Goal: Information Seeking & Learning: Find specific page/section

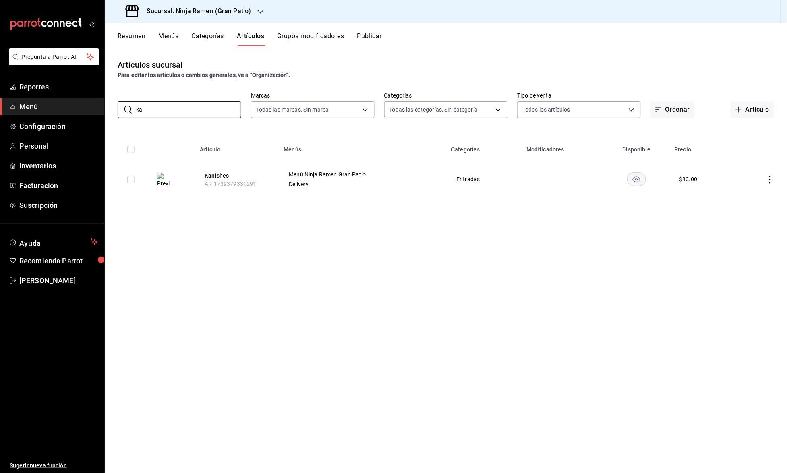
type input "k"
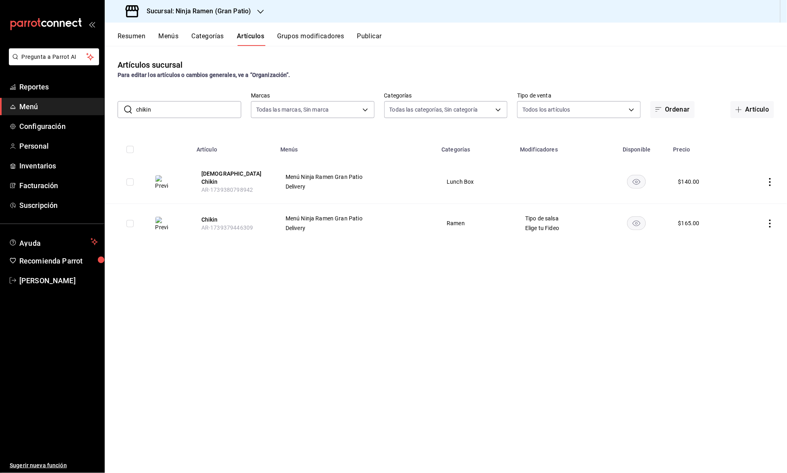
drag, startPoint x: 177, startPoint y: 108, endPoint x: 144, endPoint y: 108, distance: 33.4
click at [144, 108] on input "chikin" at bounding box center [188, 109] width 105 height 16
type input "c"
drag, startPoint x: 171, startPoint y: 114, endPoint x: 129, endPoint y: 114, distance: 42.3
click at [129, 114] on div "​ [PERSON_NAME] ​" at bounding box center [180, 109] width 124 height 17
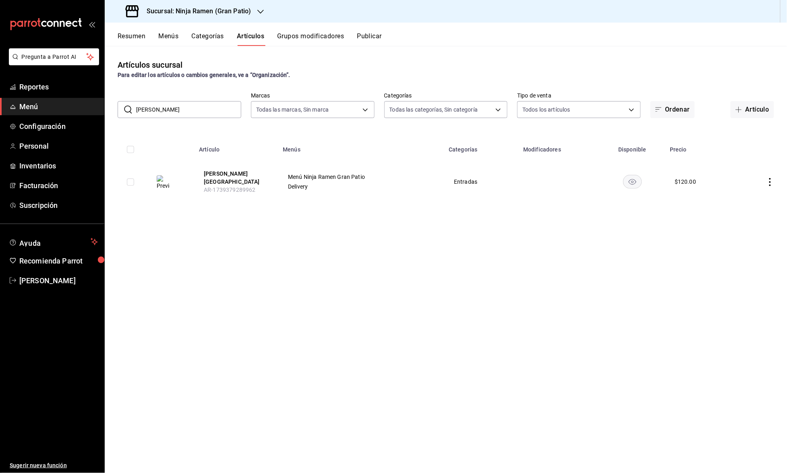
drag, startPoint x: 149, startPoint y: 109, endPoint x: 126, endPoint y: 109, distance: 23.0
click at [126, 109] on div "​ [PERSON_NAME] ​" at bounding box center [180, 109] width 124 height 17
drag, startPoint x: 201, startPoint y: 116, endPoint x: 103, endPoint y: 122, distance: 97.7
click at [101, 123] on div "Pregunta a Parrot AI Reportes Menú Configuración Personal Inventarios Facturaci…" at bounding box center [393, 236] width 787 height 473
drag, startPoint x: 161, startPoint y: 112, endPoint x: 122, endPoint y: 112, distance: 39.5
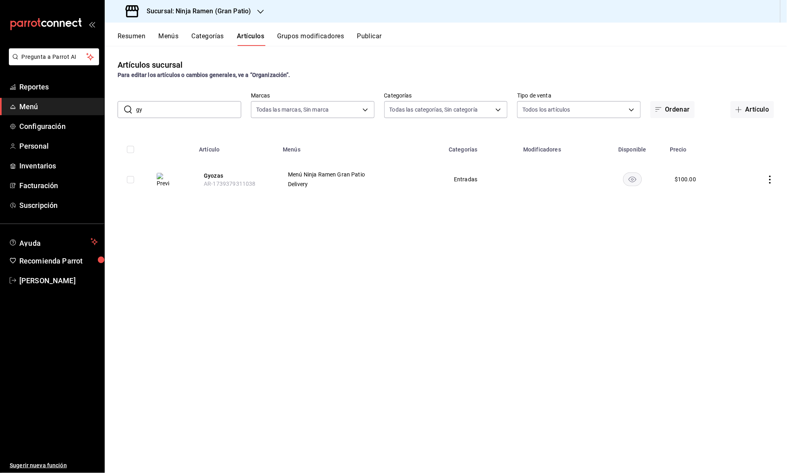
click at [121, 112] on div "​ gy ​" at bounding box center [180, 109] width 124 height 17
type input "g"
drag, startPoint x: 192, startPoint y: 107, endPoint x: 128, endPoint y: 111, distance: 64.2
click at [128, 112] on div "​ kanis ​" at bounding box center [180, 109] width 124 height 17
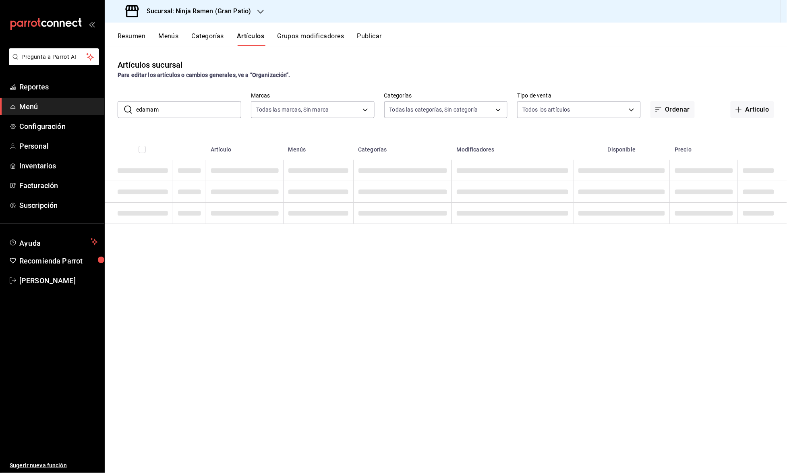
type input "edamame"
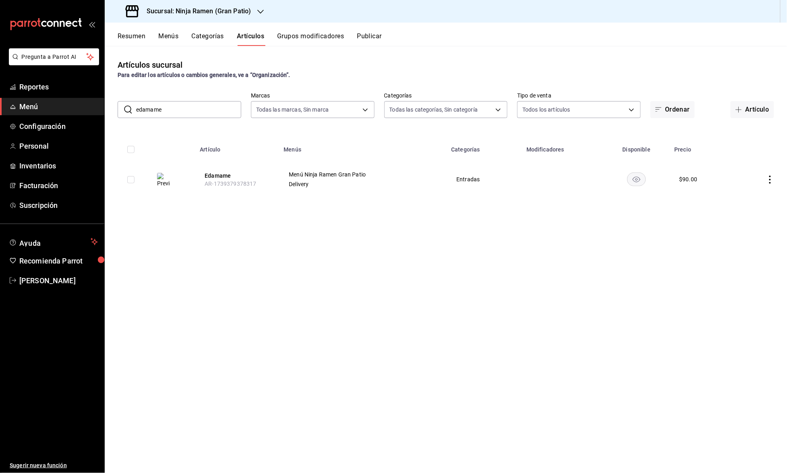
click at [195, 106] on input "edamame" at bounding box center [188, 109] width 105 height 16
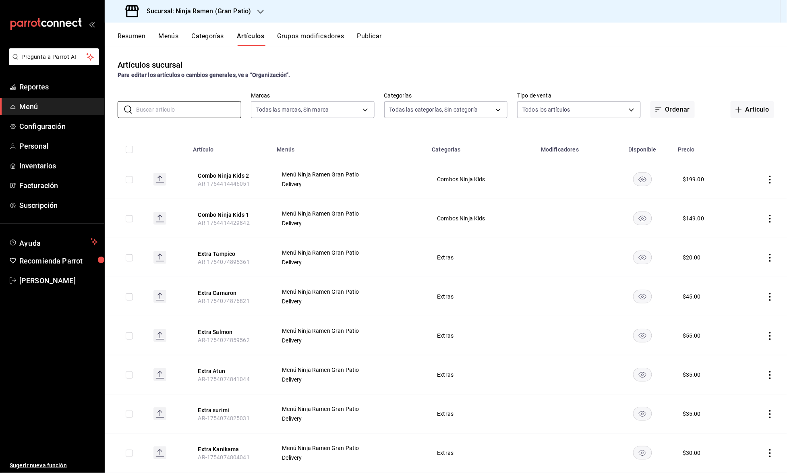
click at [213, 4] on div "Sucursal: Ninja Ramen (Gran Patio)" at bounding box center [189, 11] width 156 height 23
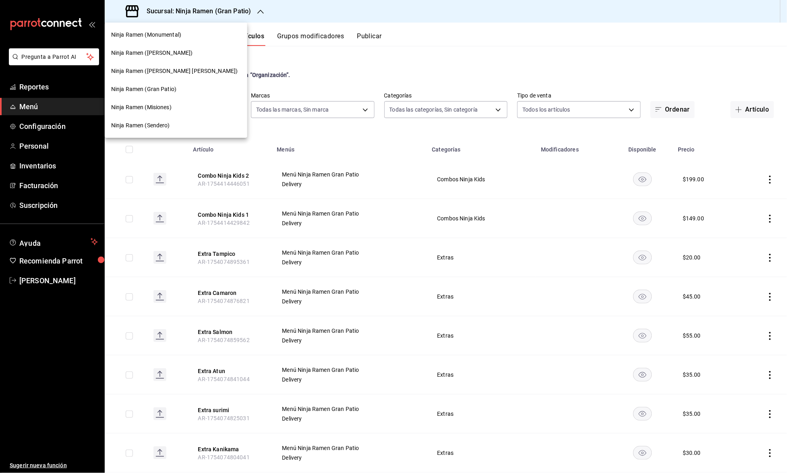
click at [166, 59] on div "Ninja Ramen ([PERSON_NAME])" at bounding box center [176, 53] width 143 height 18
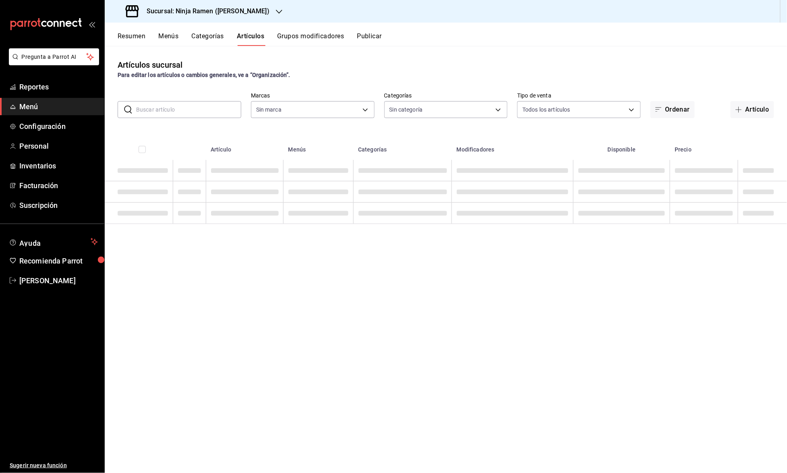
type input "3df17b58-6713-4c64-80bc-85e39972cf17"
click at [197, 108] on input "text" at bounding box center [188, 109] width 105 height 16
type input "0bc95110-5d00-47be-8bdf-92f3f9ed8dae,e782c7ff-71d0-48c5-afb8-085fb3dd265a,d06bc…"
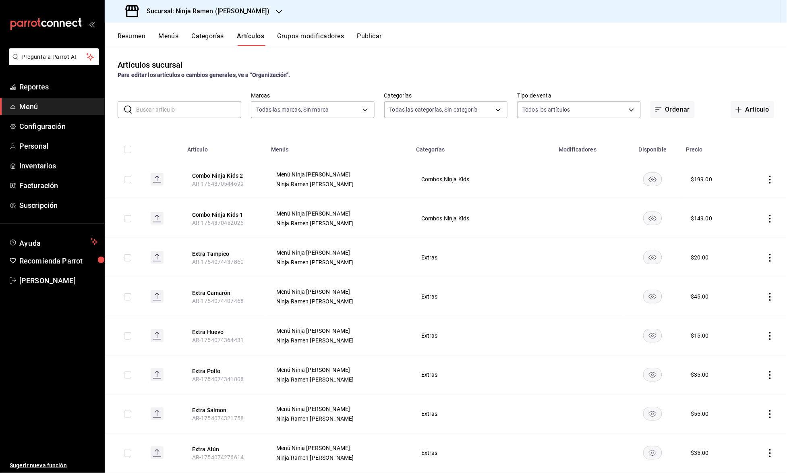
click at [161, 106] on input "text" at bounding box center [188, 109] width 105 height 16
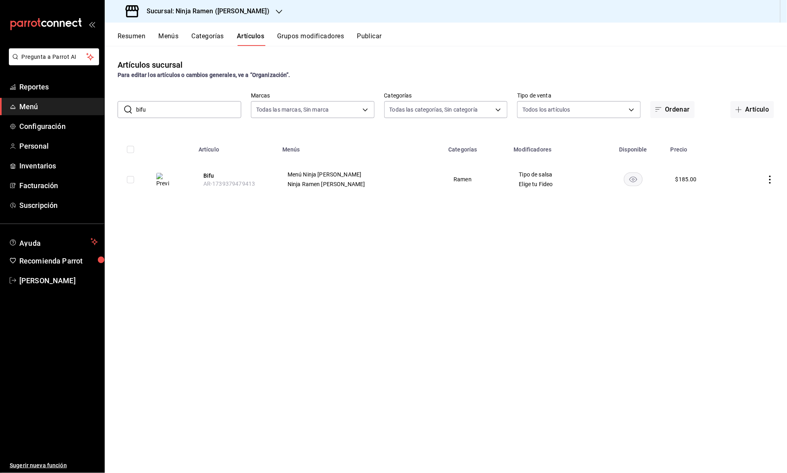
click at [154, 107] on input "bifu" at bounding box center [188, 109] width 105 height 16
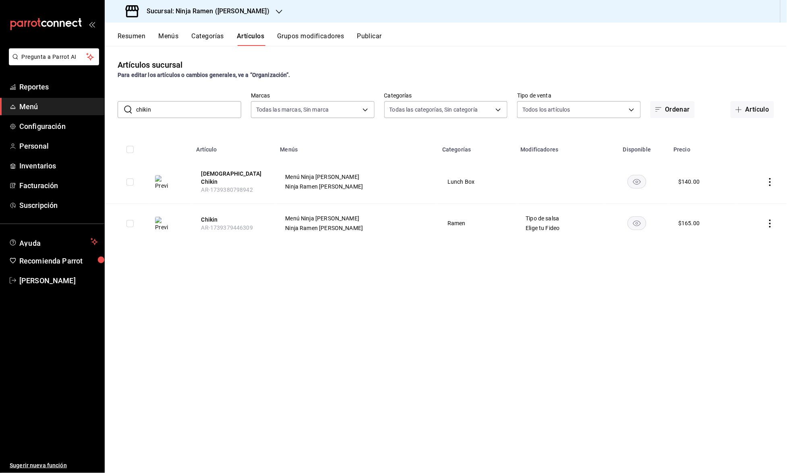
click at [162, 101] on input "chikin" at bounding box center [188, 109] width 105 height 16
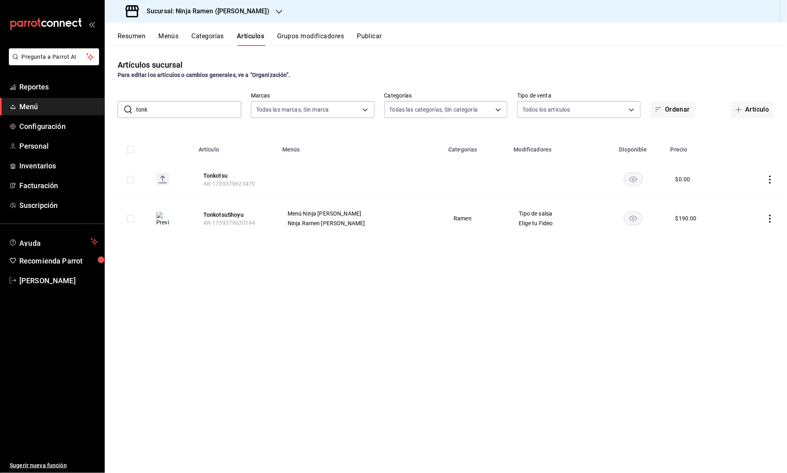
click at [192, 101] on input "tonk" at bounding box center [188, 109] width 105 height 16
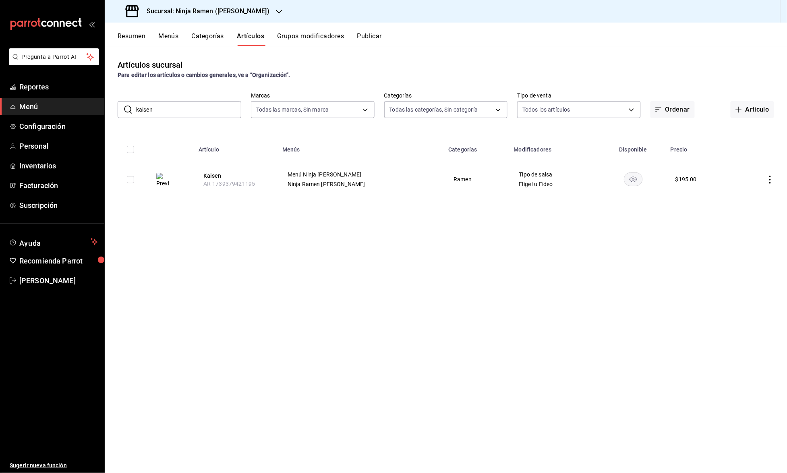
click at [216, 113] on input "kaisen" at bounding box center [188, 109] width 105 height 16
click at [191, 111] on input "chashu" at bounding box center [188, 109] width 105 height 16
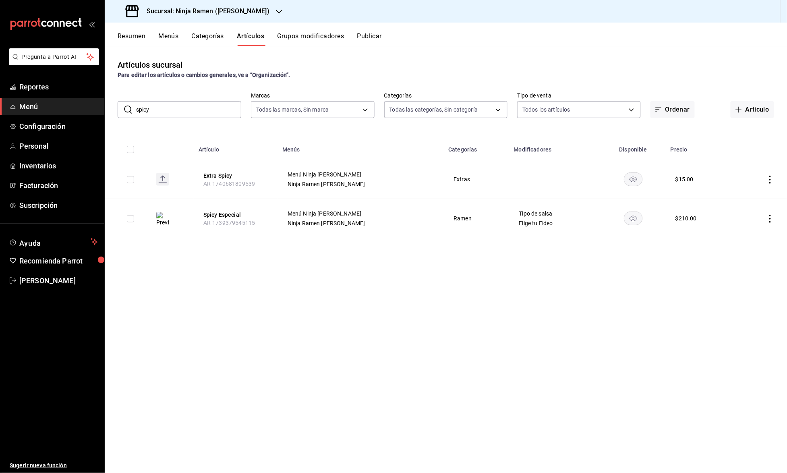
click at [201, 107] on input "spicy" at bounding box center [188, 109] width 105 height 16
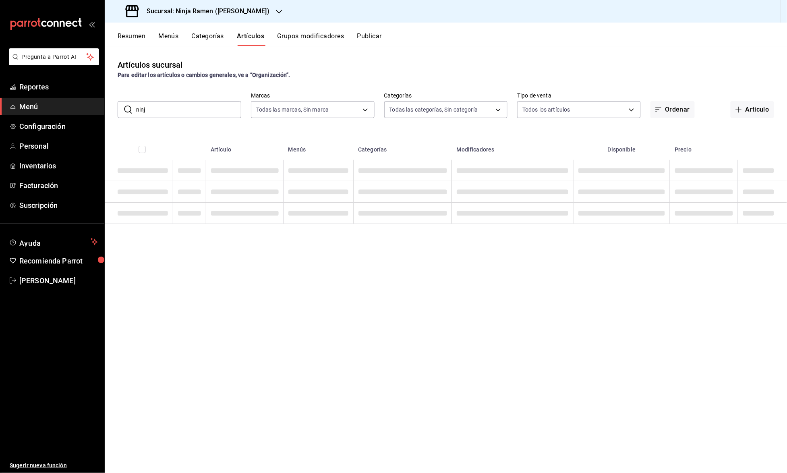
type input "ninja"
